Goal: Information Seeking & Learning: Check status

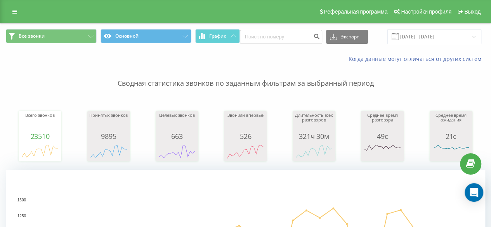
click at [246, 71] on p "Сводная статистика звонков по заданным фильтрам за выбранный период" at bounding box center [245, 76] width 479 height 26
click at [294, 16] on div "Реферальная программа Настройки профиля Выход" at bounding box center [245, 11] width 491 height 23
click at [293, 43] on input at bounding box center [281, 37] width 82 height 14
paste input "17379005142"
type input "17379005142"
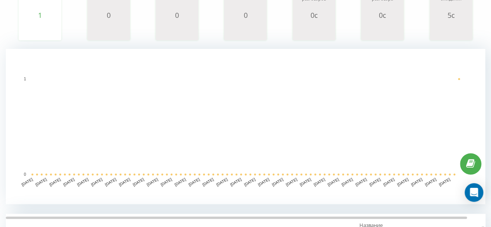
scroll to position [116, 0]
